Goal: Task Accomplishment & Management: Complete application form

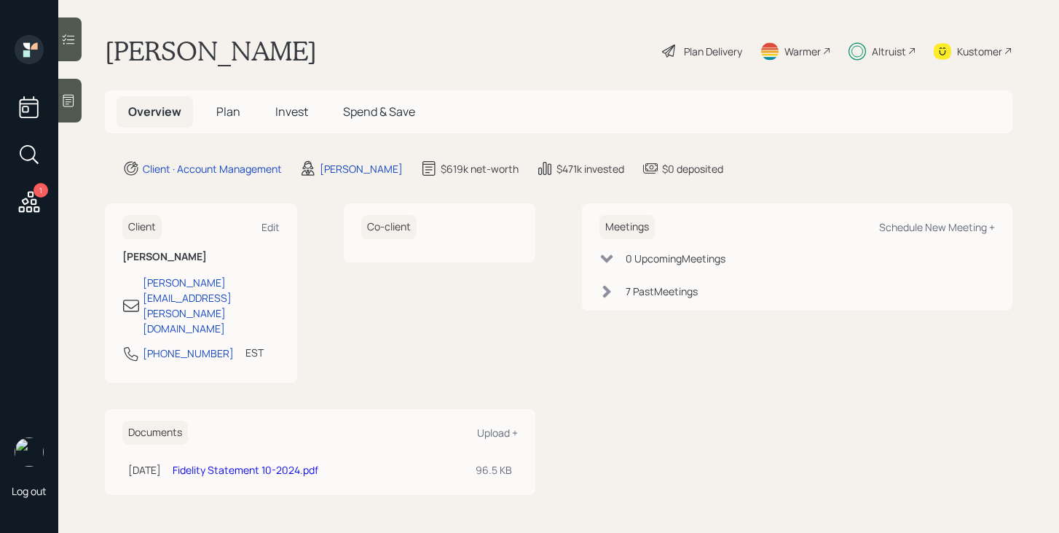
click at [738, 58] on div "Plan Delivery" at bounding box center [713, 51] width 58 height 15
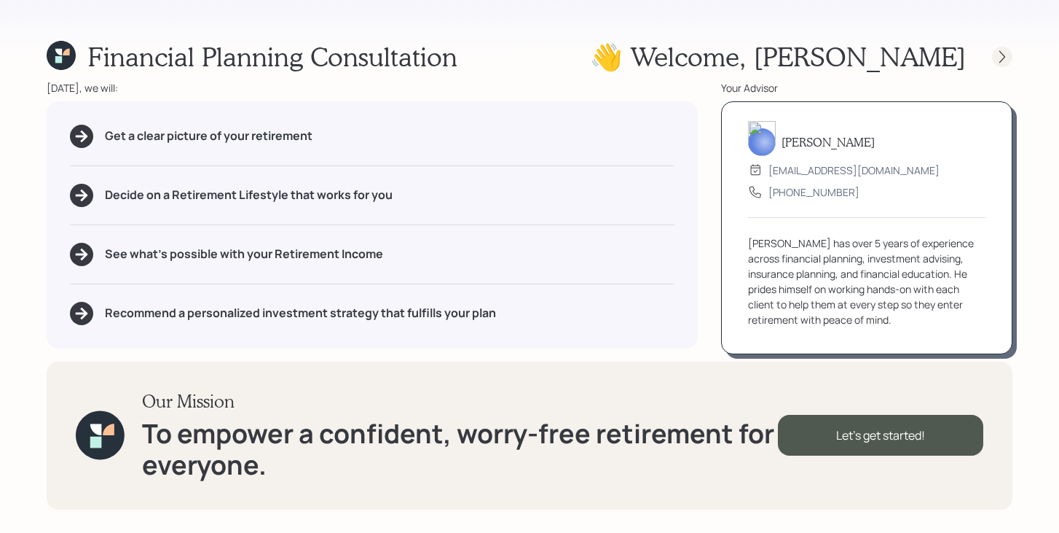
click at [996, 60] on icon at bounding box center [1002, 57] width 15 height 15
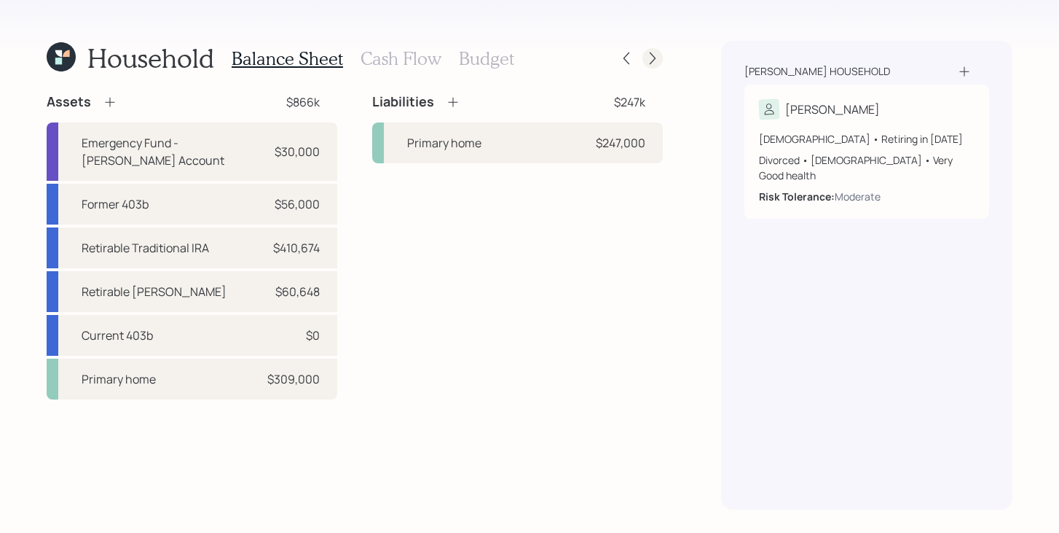
click at [654, 62] on icon at bounding box center [652, 58] width 15 height 15
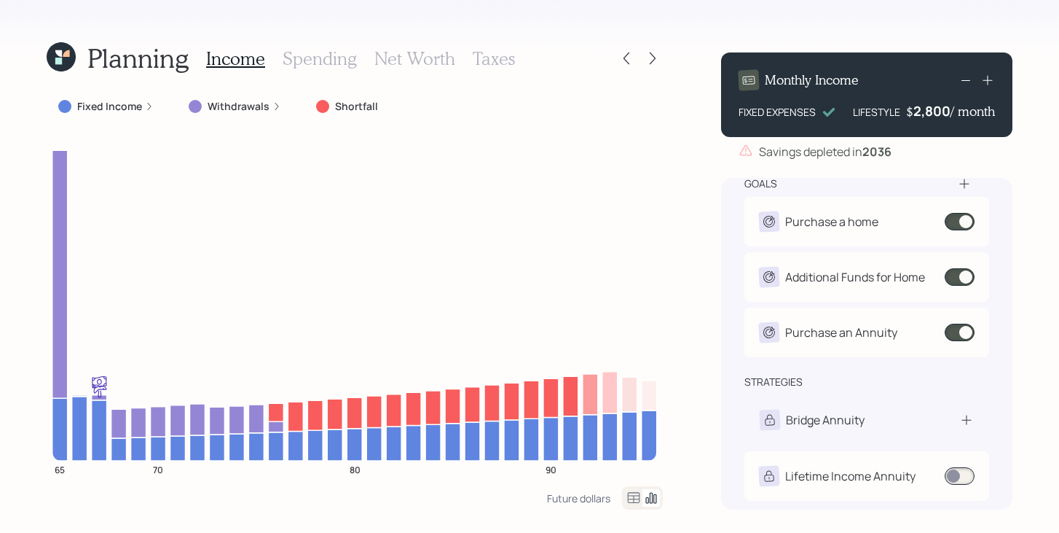
scroll to position [185, 0]
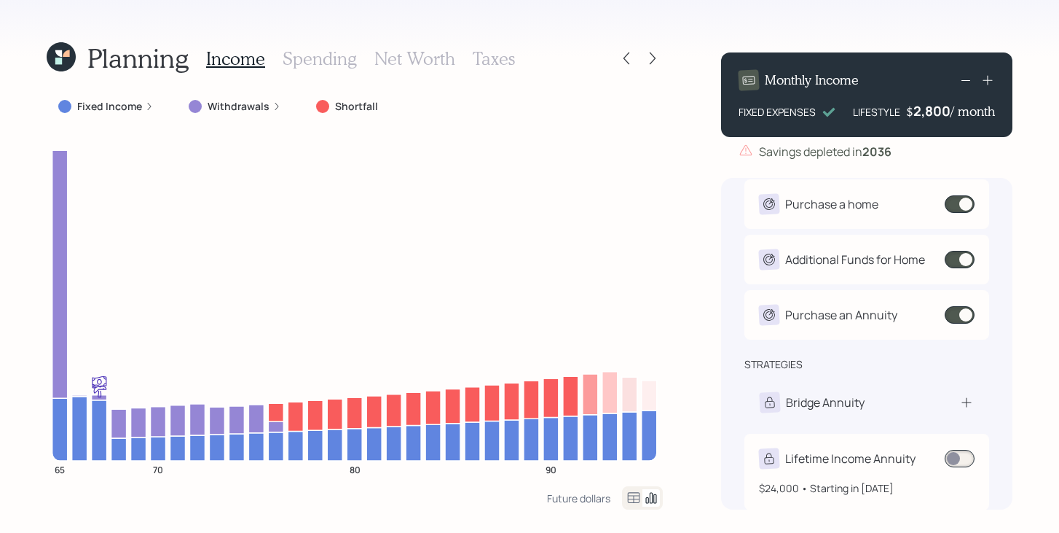
click at [957, 460] on span at bounding box center [960, 458] width 30 height 17
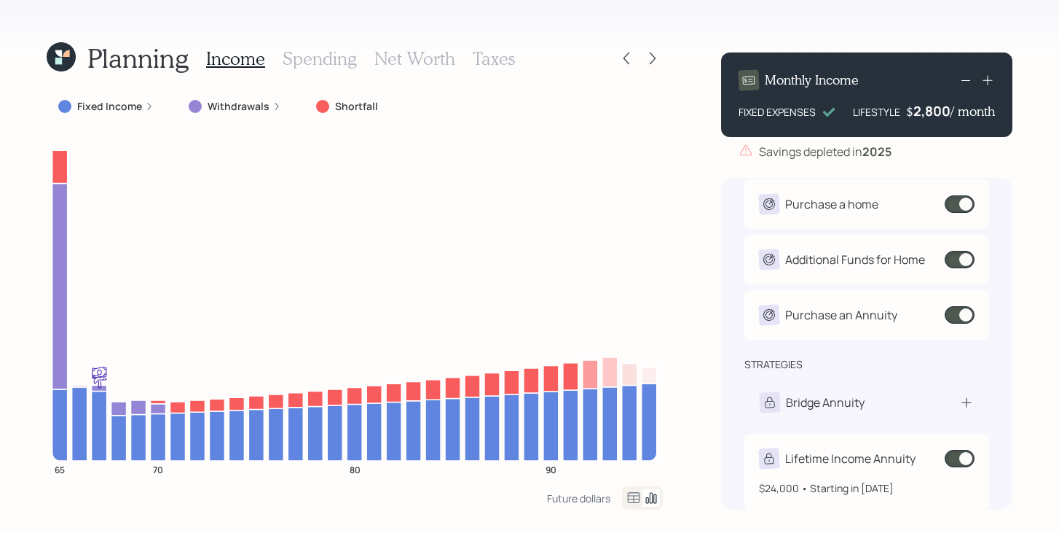
click at [957, 460] on span at bounding box center [960, 458] width 30 height 17
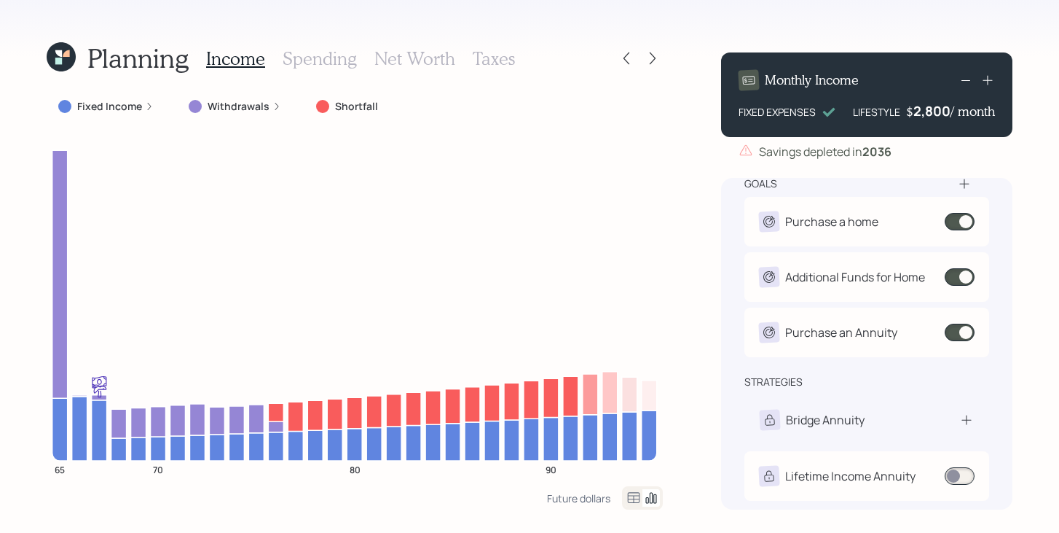
scroll to position [168, 0]
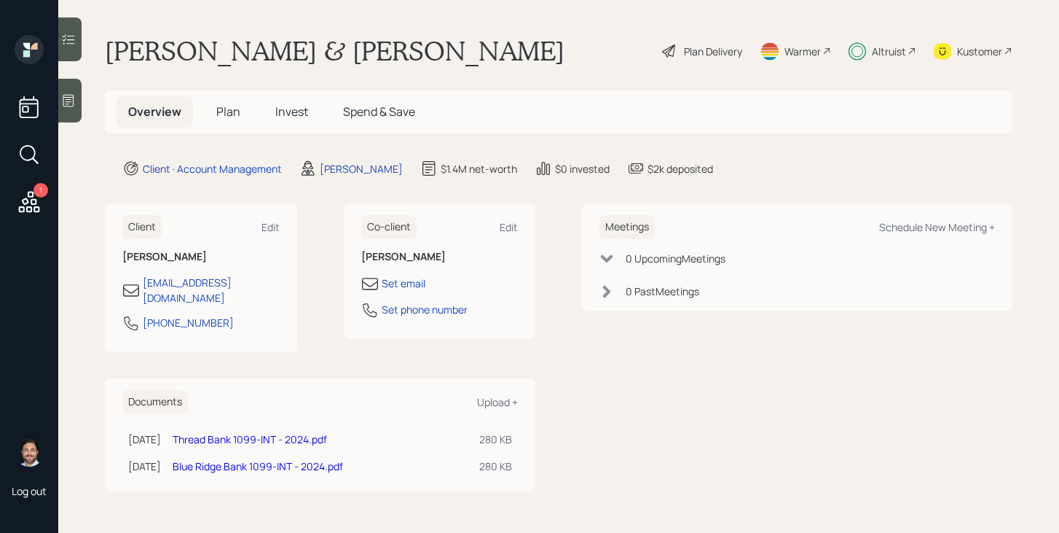
click at [722, 47] on div "Plan Delivery" at bounding box center [713, 51] width 58 height 15
